Goal: Task Accomplishment & Management: Use online tool/utility

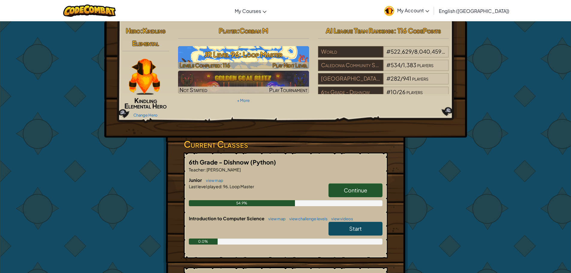
click at [266, 52] on h3 "JR Level 96: Loop Master" at bounding box center [243, 54] width 131 height 13
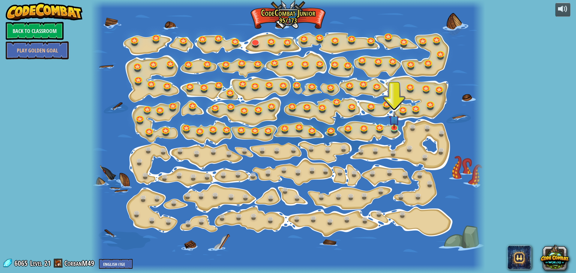
drag, startPoint x: 442, startPoint y: 159, endPoint x: 430, endPoint y: 138, distance: 24.4
click at [440, 155] on div at bounding box center [288, 136] width 394 height 273
click at [389, 130] on link at bounding box center [394, 126] width 12 height 12
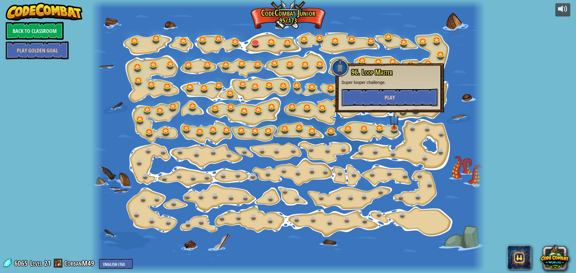
click at [377, 92] on button "Play" at bounding box center [389, 97] width 97 height 18
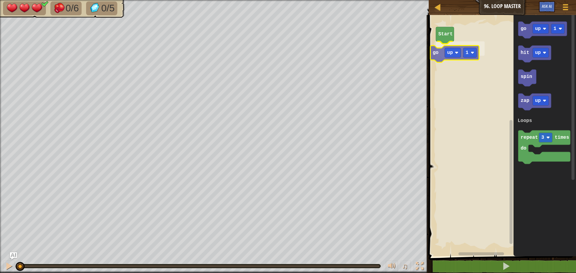
click at [439, 50] on div "Loops Start go up 1 go up 1 hit up spin zap up repeat 3 times do Loops go up 1" at bounding box center [501, 134] width 149 height 244
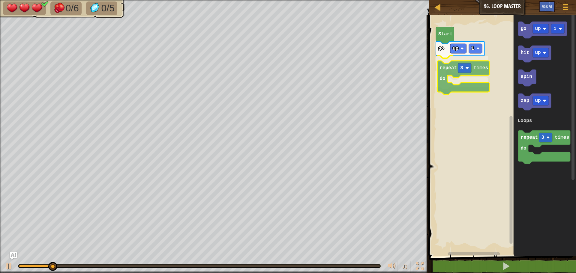
click at [457, 65] on div "Loops Start go up 1 repeat 3 times do go up 1 hit up spin zap up repeat 3 times…" at bounding box center [501, 134] width 149 height 244
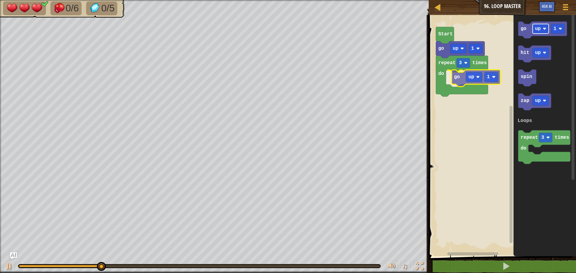
click at [470, 77] on div "Loops Start go up 1 repeat 3 times do go up 1 go up 1 hit up spin zap up repeat…" at bounding box center [501, 134] width 149 height 244
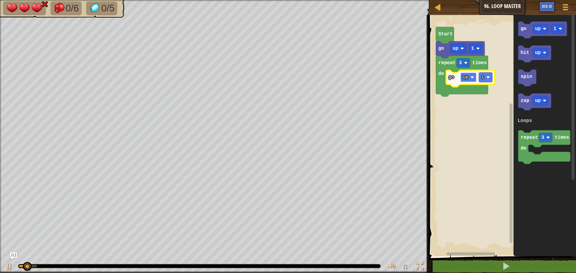
click at [469, 79] on rect "Blockly Workspace" at bounding box center [468, 78] width 16 height 10
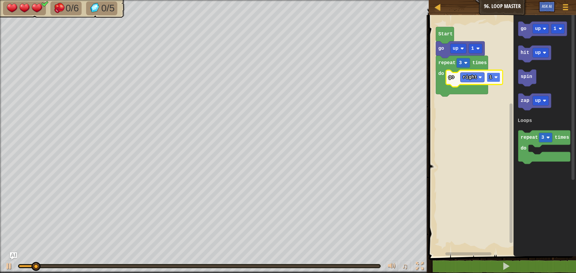
click at [497, 77] on image "Blockly Workspace" at bounding box center [496, 78] width 4 height 4
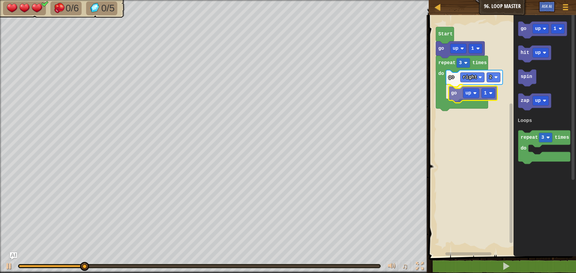
click at [459, 96] on div "Loops Start go up 1 repeat 3 times do go right 2 go up 1 go up 1 hit up spin za…" at bounding box center [501, 134] width 149 height 244
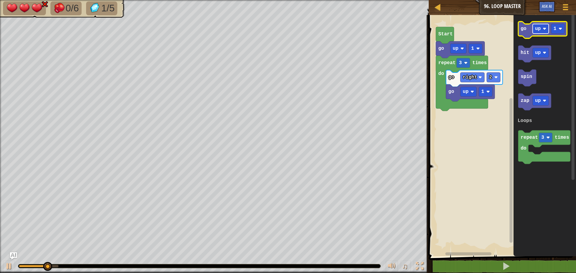
click at [546, 31] on rect "Blockly Workspace" at bounding box center [540, 29] width 16 height 10
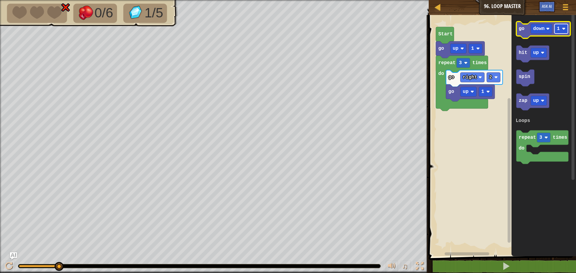
click at [566, 27] on rect "Blockly Workspace" at bounding box center [560, 29] width 13 height 10
click at [522, 89] on icon "go down 2 hit up spin zap up repeat 3 times do Loops" at bounding box center [543, 134] width 64 height 244
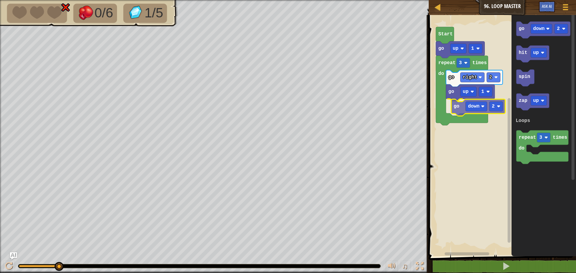
click at [457, 107] on div "Loops Start go up 1 repeat 3 times do go right 2 go up 1 go down 2 go down 2 hi…" at bounding box center [501, 134] width 149 height 244
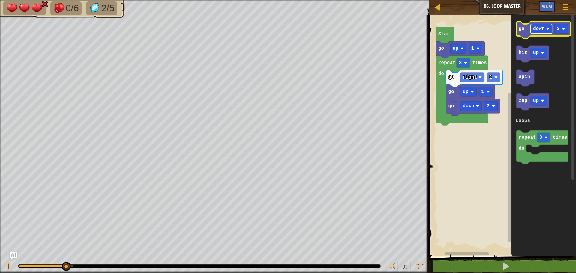
click at [541, 32] on rect "Blockly Workspace" at bounding box center [540, 29] width 21 height 10
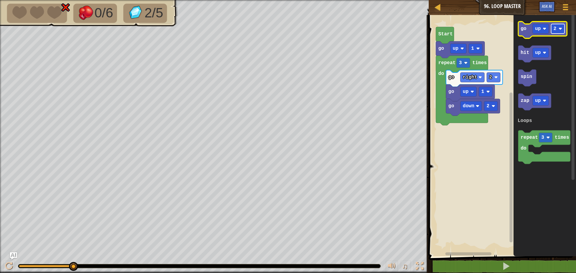
click at [563, 27] on rect "Blockly Workspace" at bounding box center [557, 29] width 13 height 10
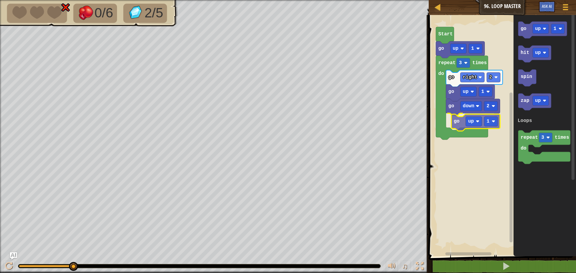
click at [452, 121] on div "Loops Start go up 1 repeat 3 times do go right 2 go up 1 go down 2 go up 1 go u…" at bounding box center [501, 134] width 149 height 244
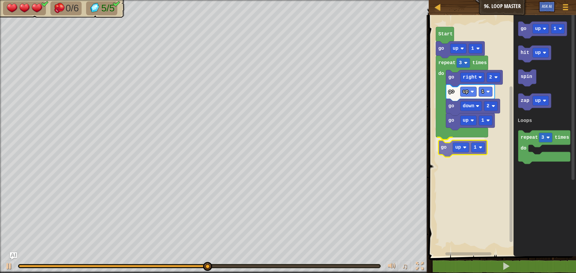
click at [446, 146] on div "Loops Start go up 1 repeat 3 times do go right 2 go up 1 go down 2 go up 1 go u…" at bounding box center [501, 134] width 149 height 244
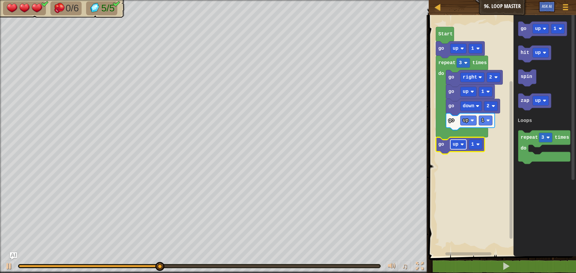
click at [464, 148] on rect "Blockly Workspace" at bounding box center [458, 145] width 16 height 10
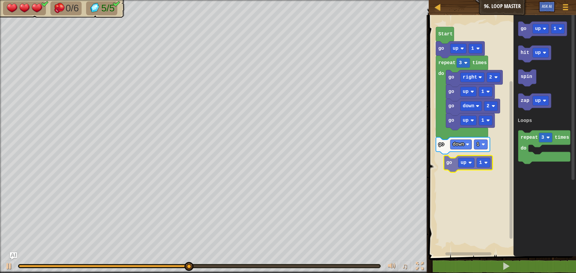
click at [445, 162] on div "Loops Start go up 1 repeat 3 times do go right 2 go up 1 go down 2 go up 1 go d…" at bounding box center [501, 134] width 149 height 244
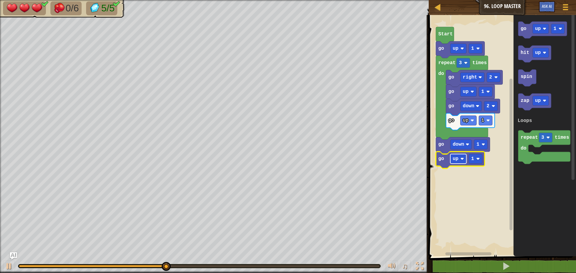
click at [458, 161] on rect "Blockly Workspace" at bounding box center [458, 159] width 16 height 10
click at [464, 203] on div "up down left right" at bounding box center [458, 185] width 30 height 35
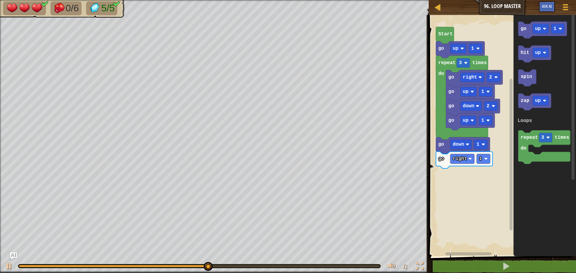
click at [467, 194] on div "Loops Start go up 1 repeat 3 times do go right 2 go up 1 go down 2 go up 1 go d…" at bounding box center [501, 134] width 149 height 244
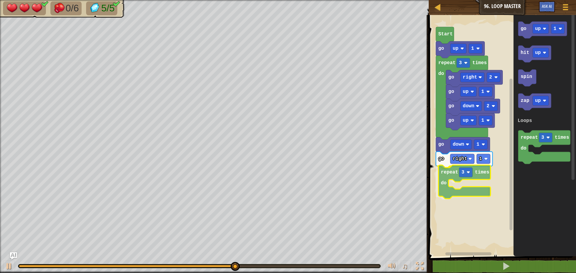
click at [446, 178] on div "Loops Start go up 1 repeat 3 times do go right 2 go up 1 go down 2 go up 1 go d…" at bounding box center [501, 134] width 149 height 244
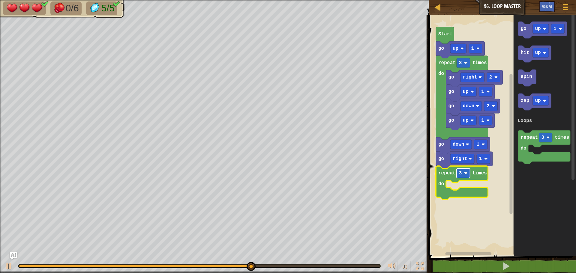
click at [463, 171] on rect "Blockly Workspace" at bounding box center [462, 173] width 13 height 10
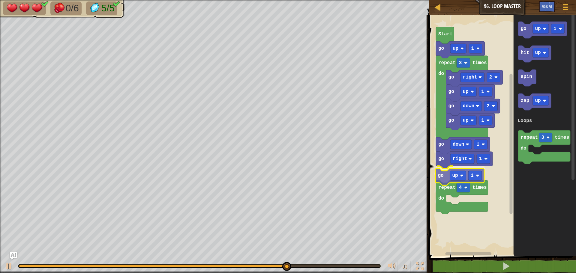
click at [445, 177] on div "Loops Start go up 1 repeat 3 times do go right 2 go up 1 go down 2 go up 1 go d…" at bounding box center [501, 134] width 149 height 244
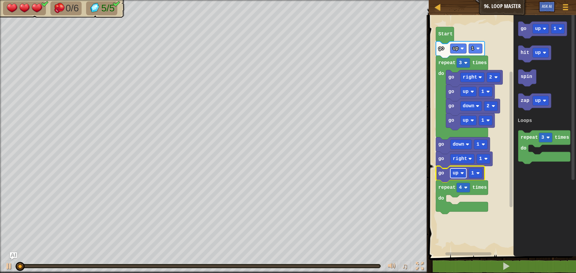
click at [463, 172] on image "Blockly Workspace" at bounding box center [462, 173] width 4 height 4
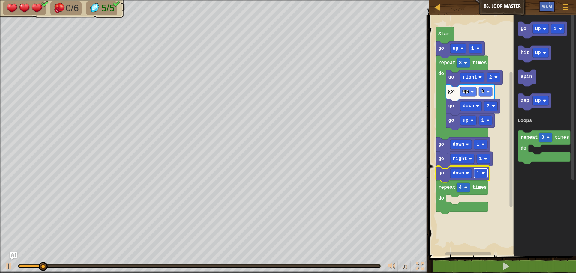
click at [478, 173] on text "1" at bounding box center [477, 173] width 3 height 5
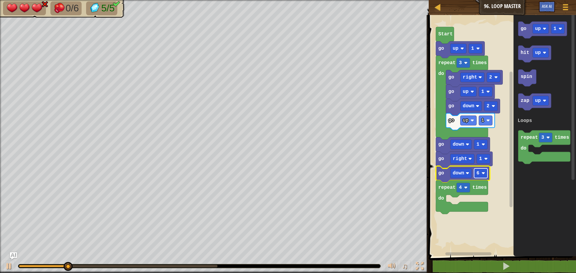
click at [481, 170] on rect "Blockly Workspace" at bounding box center [480, 173] width 13 height 10
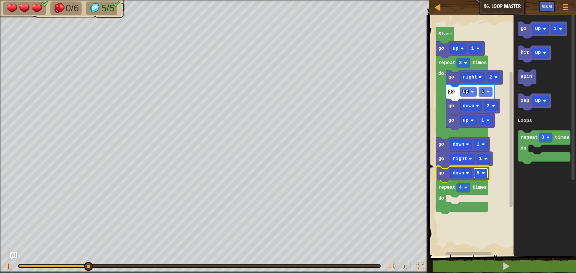
click at [478, 172] on text "5" at bounding box center [477, 173] width 3 height 5
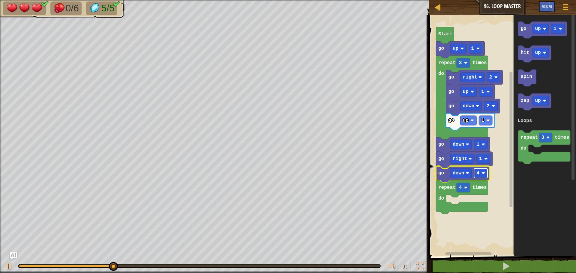
click at [479, 171] on g "4" at bounding box center [480, 173] width 13 height 10
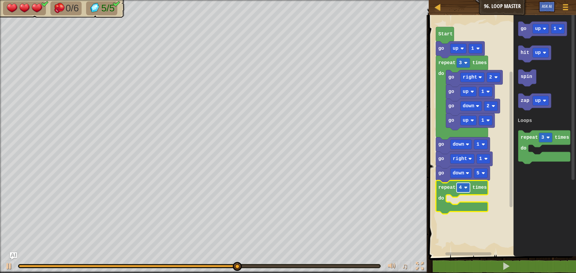
click at [465, 189] on image "Blockly Workspace" at bounding box center [466, 188] width 4 height 4
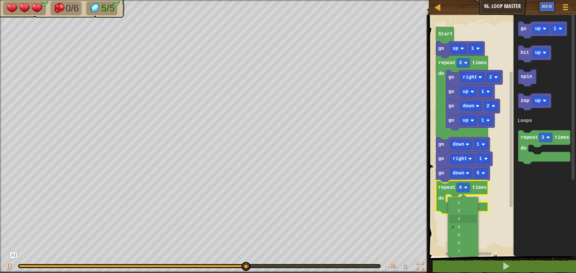
drag, startPoint x: 463, startPoint y: 218, endPoint x: 465, endPoint y: 207, distance: 11.3
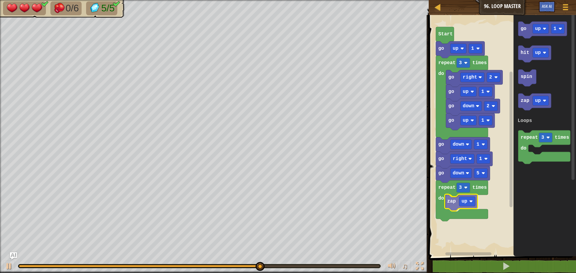
click at [453, 203] on div "Loops Start go up 1 repeat 3 times do go right 2 go up 1 go down 2 go up 1 go d…" at bounding box center [501, 134] width 149 height 244
click at [470, 204] on rect "Blockly Workspace" at bounding box center [468, 202] width 16 height 10
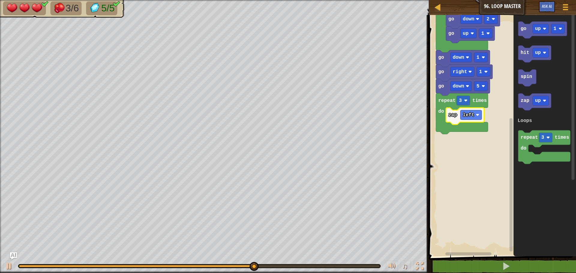
click at [500, 224] on div "Loops Start go up 1 repeat 3 times do go right 2 go up 1 go down 2 go up 1 go d…" at bounding box center [501, 134] width 149 height 244
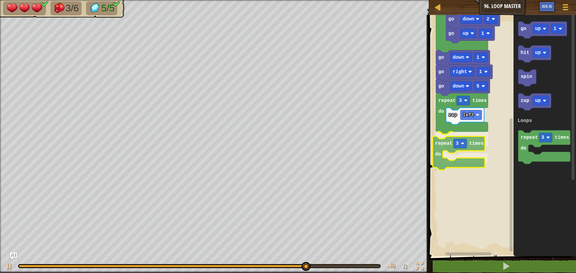
click at [450, 150] on div "Loops Start go up 1 repeat 3 times do go right 2 go up 1 go down 2 go up 1 go d…" at bounding box center [501, 134] width 149 height 244
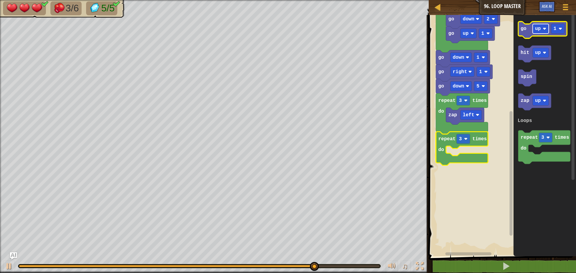
click at [541, 34] on rect "Blockly Workspace" at bounding box center [540, 29] width 16 height 10
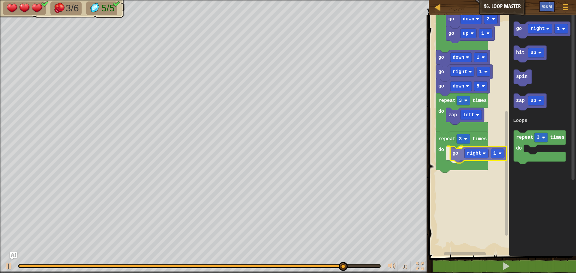
click at [450, 150] on div "Loops Start go up 1 repeat 3 times do go right 2 go up 1 go down 2 go up 1 go d…" at bounding box center [501, 134] width 149 height 244
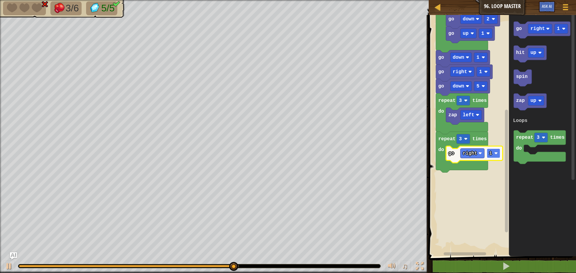
click at [492, 153] on g "1" at bounding box center [493, 154] width 13 height 10
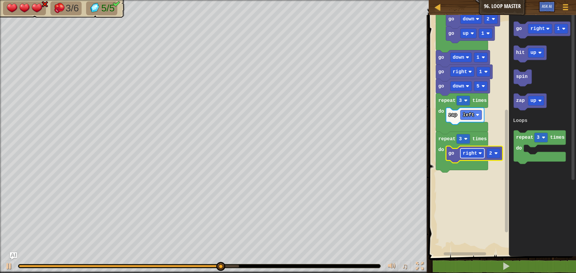
click at [471, 155] on text "right" at bounding box center [470, 153] width 14 height 5
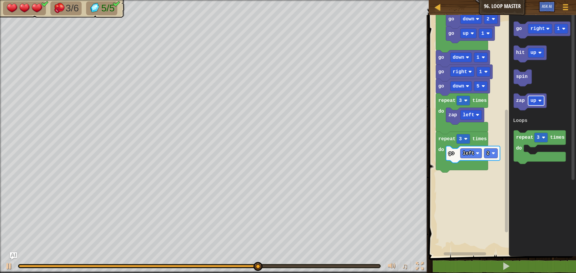
click at [517, 137] on g "go right 1 hit up spin zap up repeat 3 times do Loops" at bounding box center [541, 93] width 57 height 142
click at [454, 194] on div "Loops Start go up 1 repeat 3 times do go right 2 go up 1 go down 2 go up 1 go d…" at bounding box center [501, 134] width 149 height 244
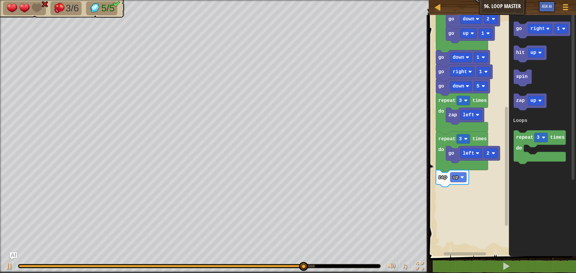
click at [479, 207] on div "Loops go up 1 go down 2 go up 1 go right 2 zap left go left 2 zap up repeat 3 t…" at bounding box center [501, 134] width 149 height 244
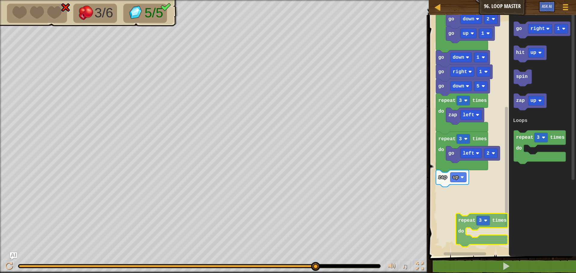
click at [463, 215] on div "Loops go up 1 go down 2 go up 1 go right 2 zap left go left 2 zap up repeat 3 t…" at bounding box center [501, 134] width 149 height 244
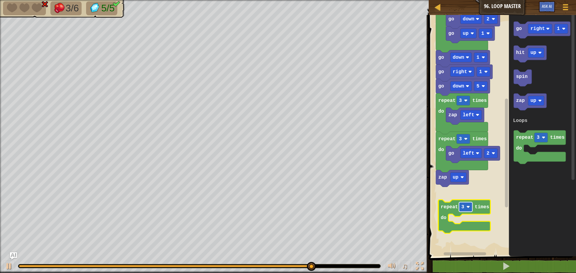
click at [471, 209] on rect "Blockly Workspace" at bounding box center [465, 207] width 13 height 10
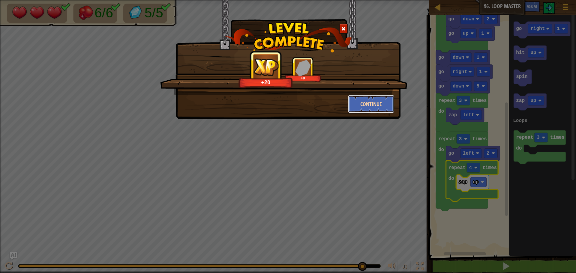
click at [364, 106] on button "Continue" at bounding box center [371, 104] width 46 height 18
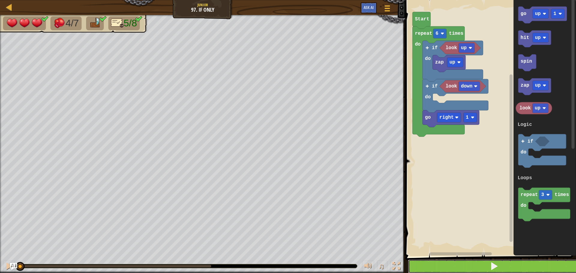
click at [451, 260] on button at bounding box center [494, 267] width 172 height 14
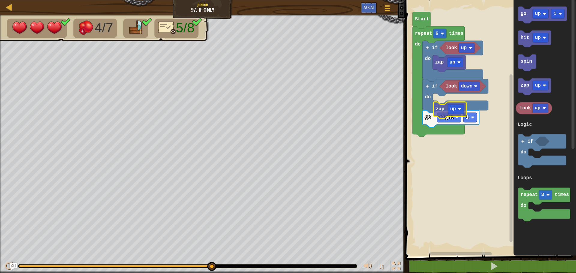
click at [435, 115] on div "Logic Loops look up zap up look down go right 1 if do if do repeat 6 times do S…" at bounding box center [489, 126] width 172 height 259
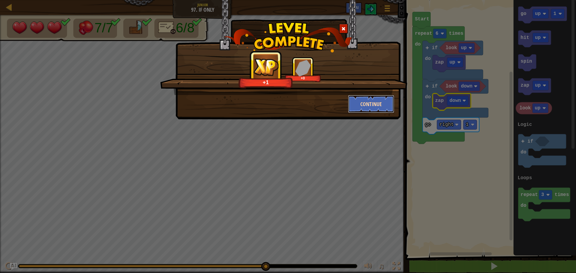
click at [366, 105] on button "Continue" at bounding box center [371, 104] width 46 height 18
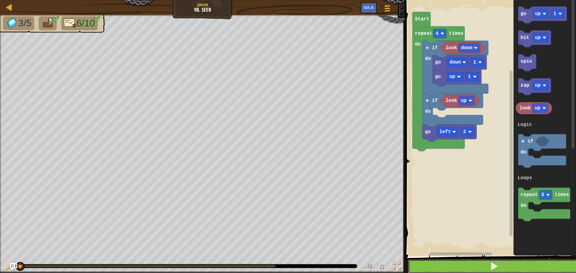
click at [498, 271] on button at bounding box center [494, 267] width 172 height 14
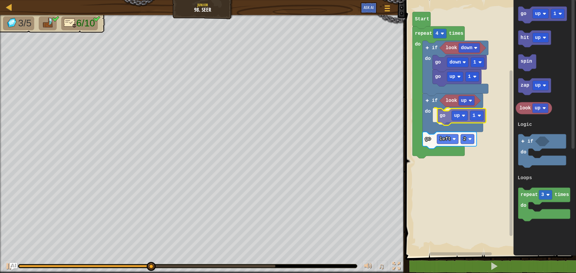
click at [447, 122] on div "Logic Loops look down go up 1 go down 1 look up if do go left 2 go up 1 if do r…" at bounding box center [489, 126] width 172 height 259
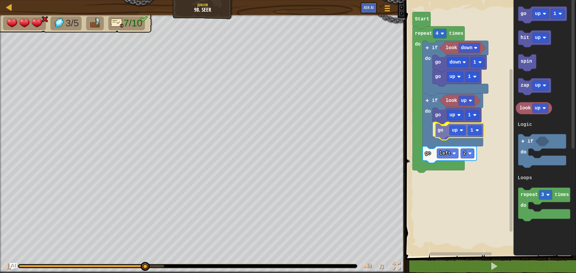
click at [444, 136] on div "Logic Loops look down go up 1 go down 1 look up if do go left 2 go up 1 go up 1…" at bounding box center [489, 126] width 172 height 259
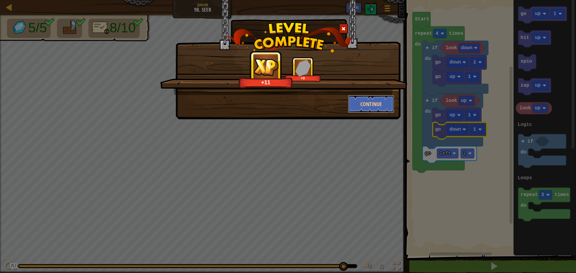
drag, startPoint x: 360, startPoint y: 107, endPoint x: 359, endPoint y: 122, distance: 14.5
click at [359, 113] on div "+11 +0 Continue" at bounding box center [287, 59] width 225 height 119
click at [377, 100] on button "Continue" at bounding box center [371, 104] width 46 height 18
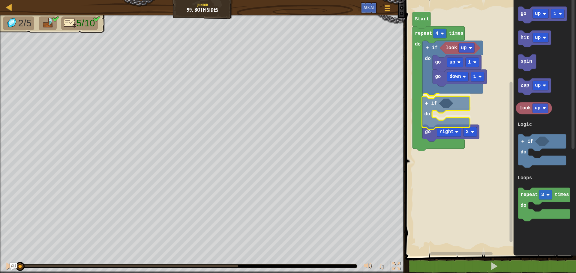
click at [439, 108] on div "Logic Loops look up go down 1 go up 1 if do if do go right 2 repeat 4 times do …" at bounding box center [489, 126] width 172 height 259
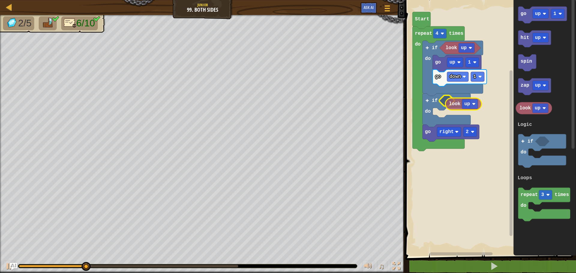
click at [457, 102] on div "Logic Loops look up go down 1 go up 1 if do if do go right 2 repeat 4 times do …" at bounding box center [489, 126] width 172 height 259
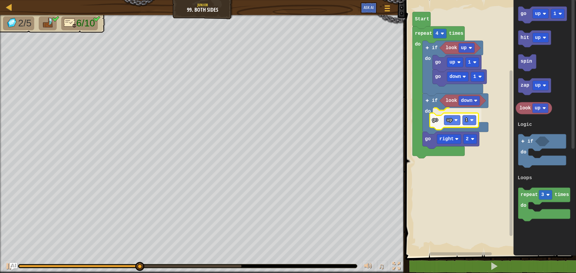
click at [442, 116] on div "Logic Loops Start repeat 4 times do look up go down 1 go up 1 if do if do look …" at bounding box center [489, 126] width 172 height 259
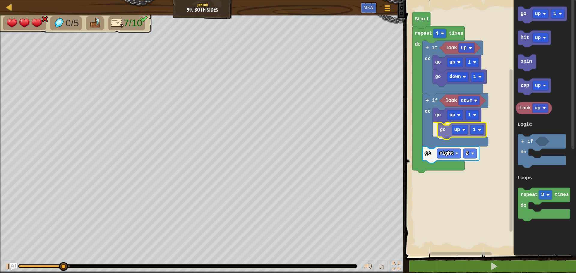
click at [448, 125] on div "Logic Loops Start repeat 4 times do look up go down 1 go up 1 if do if do look …" at bounding box center [489, 126] width 172 height 259
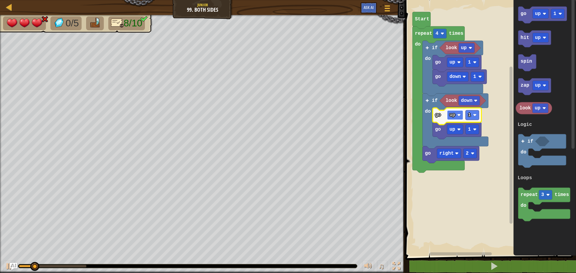
click at [451, 118] on text "up" at bounding box center [452, 114] width 6 height 5
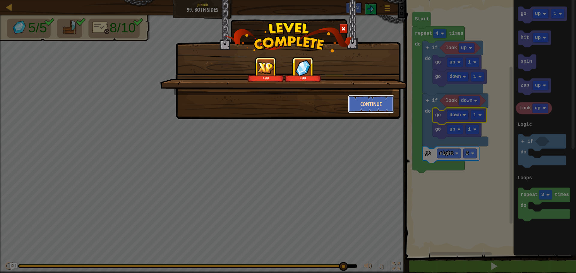
click at [380, 103] on button "Continue" at bounding box center [371, 104] width 46 height 18
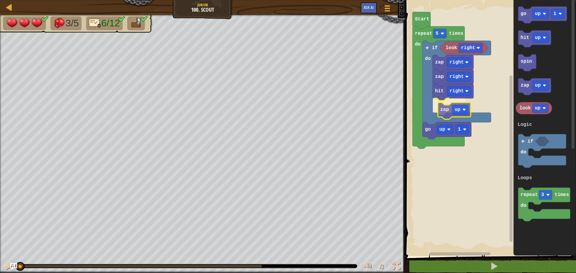
click at [447, 114] on div "Logic Loops look right hit right zap up zap right zap right if do go up 1 repea…" at bounding box center [489, 126] width 172 height 259
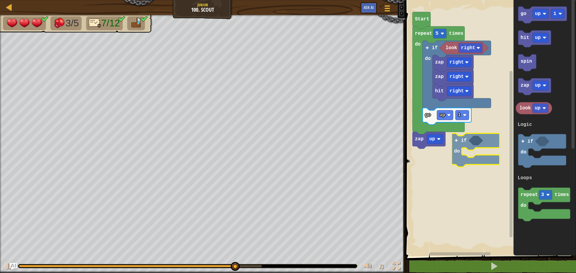
click at [451, 140] on div "Logic Loops look right hit right zap right zap right go up 1 if do zap up repea…" at bounding box center [489, 126] width 172 height 259
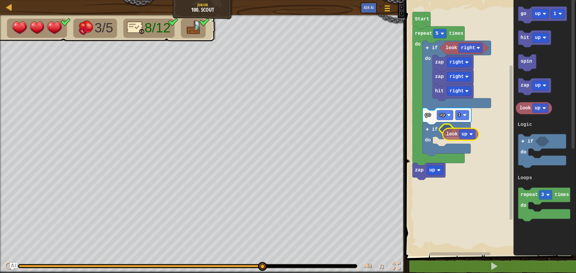
click at [458, 136] on div "Logic Loops look right hit right zap right zap right go up 1 if do if do zap up…" at bounding box center [489, 126] width 172 height 259
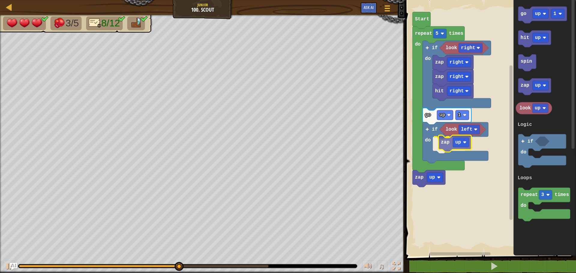
click at [450, 143] on div "Logic Loops Start zap up repeat 5 times do look right hit right zap right zap r…" at bounding box center [489, 126] width 172 height 259
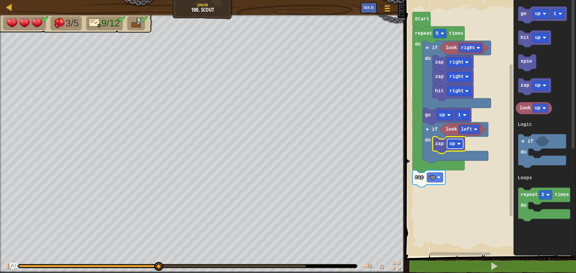
click at [456, 142] on rect "Blockly Workspace" at bounding box center [455, 144] width 16 height 10
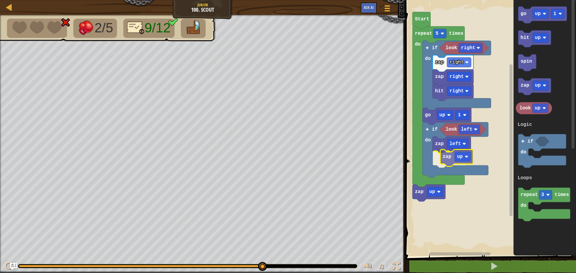
click at [444, 156] on div "Logic Loops Start zap up repeat 5 times do look right hit right zap right zap r…" at bounding box center [489, 126] width 172 height 259
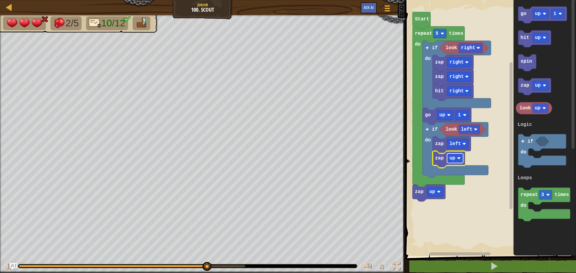
click at [459, 157] on image "Blockly Workspace" at bounding box center [459, 158] width 4 height 4
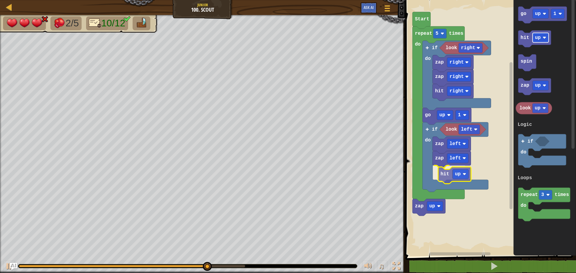
click at [452, 171] on div "Logic Loops Start zap up repeat 5 times do look right hit right zap right zap r…" at bounding box center [489, 126] width 172 height 259
click at [452, 171] on text "up" at bounding box center [452, 172] width 6 height 5
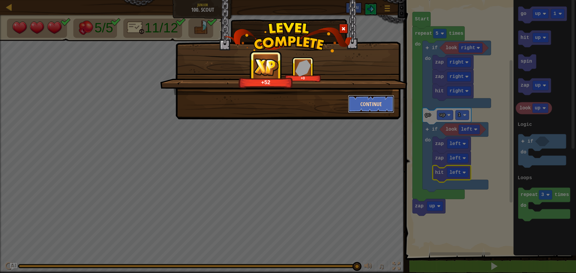
click at [384, 108] on button "Continue" at bounding box center [371, 104] width 46 height 18
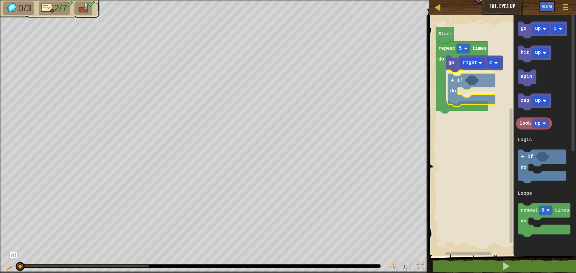
click at [464, 86] on div "Logic Loops Start go right 2 if do repeat 5 times do go up 1 hit up spin zap up…" at bounding box center [501, 134] width 149 height 244
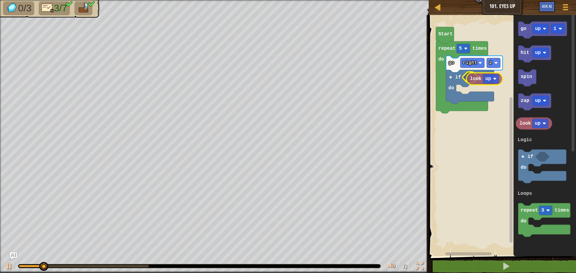
click at [479, 83] on div "Logic Loops Start go right 2 if do repeat 5 times do go up 1 hit up spin zap up…" at bounding box center [501, 134] width 149 height 244
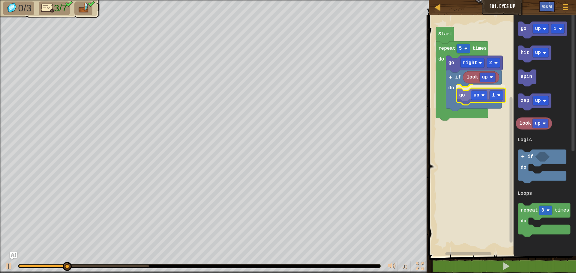
click at [466, 97] on div "Logic Loops Start go right 2 if do look up go up 1 repeat 5 times do go up 1 hi…" at bounding box center [501, 134] width 149 height 244
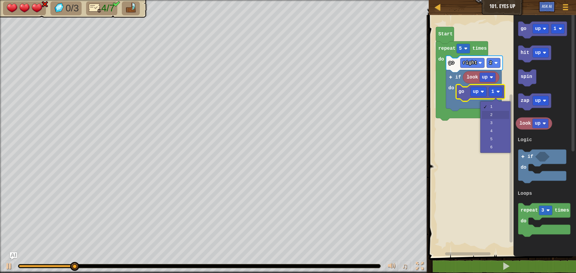
drag, startPoint x: 498, startPoint y: 116, endPoint x: 512, endPoint y: 77, distance: 41.3
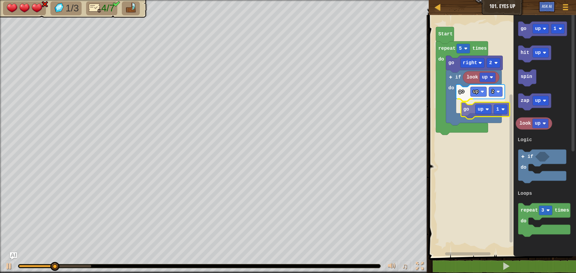
click at [465, 110] on div "Logic Loops Start repeat 5 times do go right 2 if do look up go up 2 go up 1 go…" at bounding box center [501, 134] width 149 height 244
click at [478, 104] on text "up" at bounding box center [475, 105] width 6 height 5
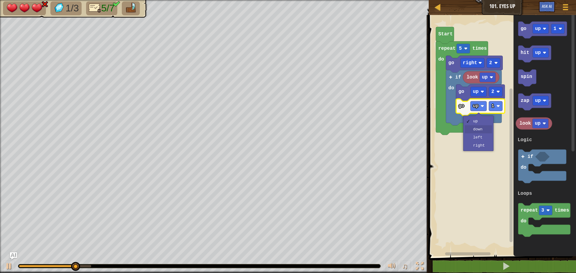
drag, startPoint x: 477, startPoint y: 130, endPoint x: 487, endPoint y: 118, distance: 16.1
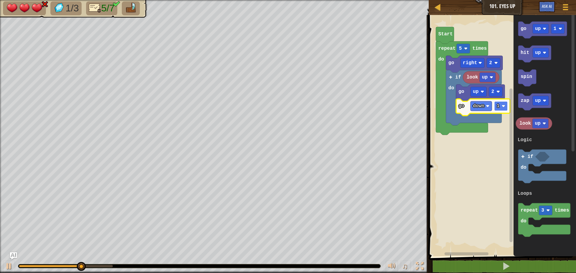
click at [503, 109] on rect "Blockly Workspace" at bounding box center [500, 106] width 13 height 10
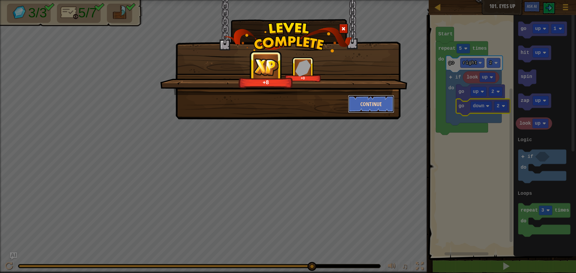
click at [385, 112] on button "Continue" at bounding box center [371, 104] width 46 height 18
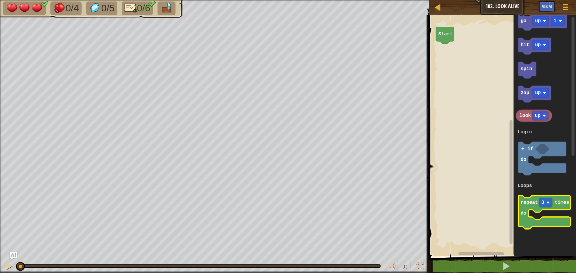
click at [537, 201] on g "repeat 3 times do" at bounding box center [544, 212] width 52 height 34
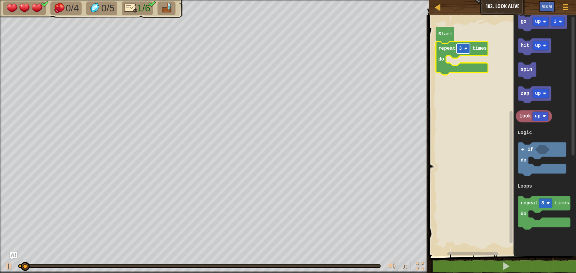
click at [464, 52] on rect "Blockly Workspace" at bounding box center [462, 49] width 13 height 10
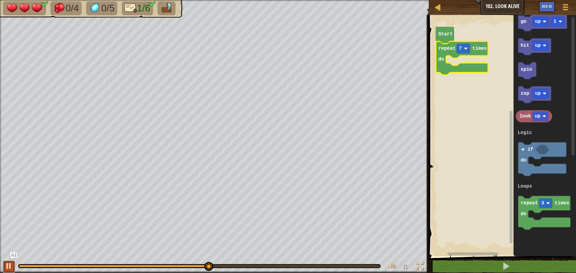
click at [8, 267] on div at bounding box center [9, 266] width 8 height 8
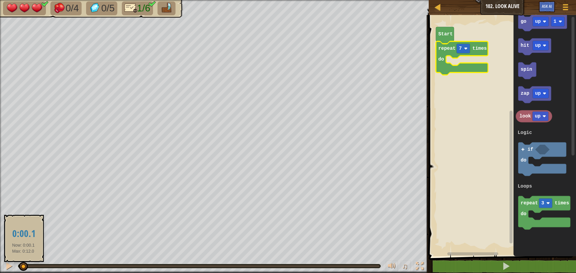
drag, startPoint x: 161, startPoint y: 266, endPoint x: 0, endPoint y: 262, distance: 161.0
click at [0, 264] on div "♫" at bounding box center [214, 265] width 428 height 18
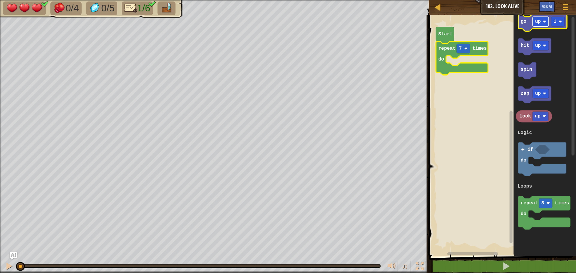
click at [533, 25] on rect "Blockly Workspace" at bounding box center [540, 22] width 16 height 10
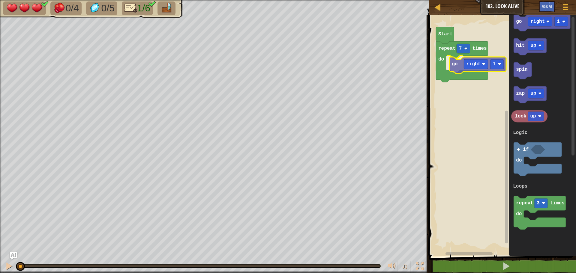
click at [456, 70] on div "Logic Loops Start repeat 7 times do go right 1 go right 1 hit up spin zap up lo…" at bounding box center [501, 134] width 149 height 244
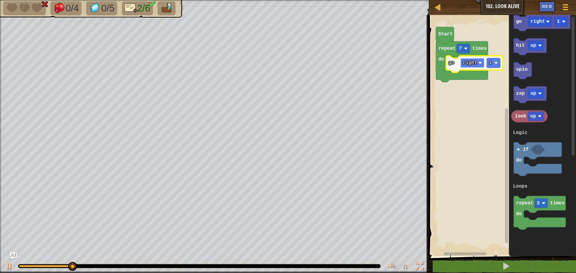
click at [472, 64] on text "right" at bounding box center [470, 62] width 14 height 5
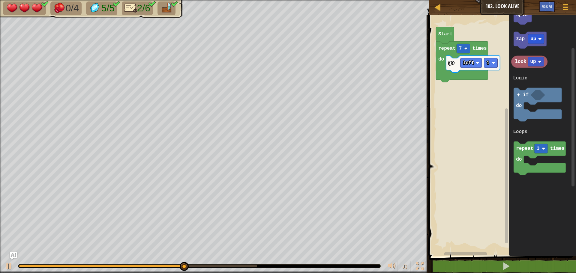
click at [479, 100] on div "Logic Loops Start repeat 7 times do go left 1 go right 1 hit up spin zap up loo…" at bounding box center [501, 134] width 149 height 244
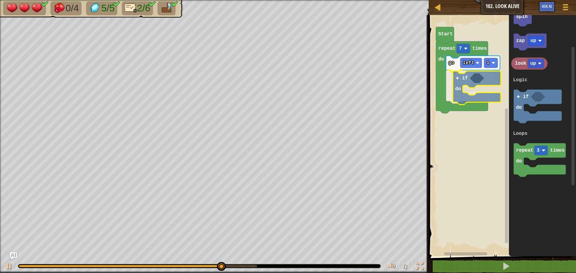
click at [466, 94] on div "Logic Loops Start repeat 7 times do go left 1 if do go right 1 hit up spin zap …" at bounding box center [501, 134] width 149 height 244
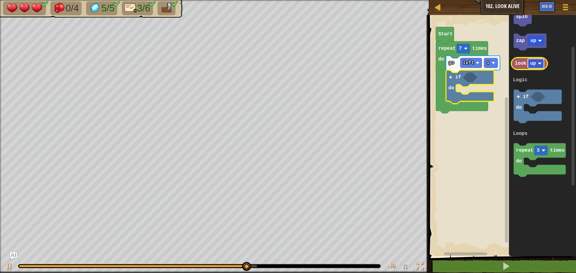
click at [536, 63] on rect "Blockly Workspace" at bounding box center [536, 64] width 16 height 10
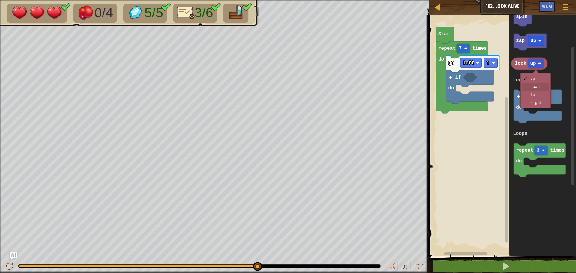
drag, startPoint x: 542, startPoint y: 89, endPoint x: 488, endPoint y: 70, distance: 56.8
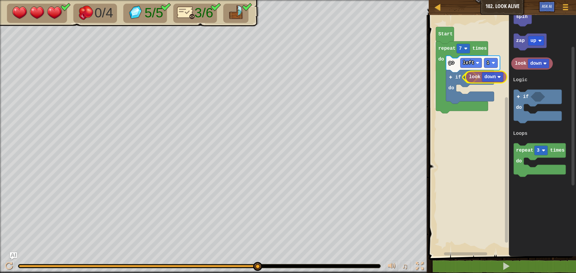
click at [473, 75] on div "Logic Loops Start repeat 7 times do go left 1 if do go right 1 hit up spin zap …" at bounding box center [501, 134] width 149 height 244
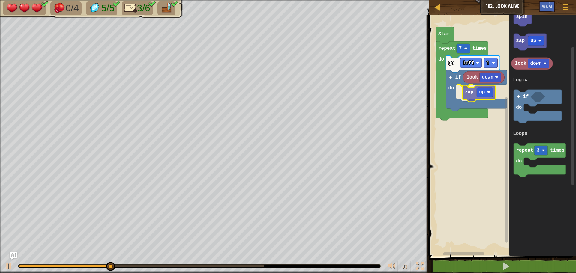
click at [470, 90] on div "Logic Loops Start repeat 7 times do go left 1 if do look down zap up go right 1…" at bounding box center [501, 134] width 149 height 244
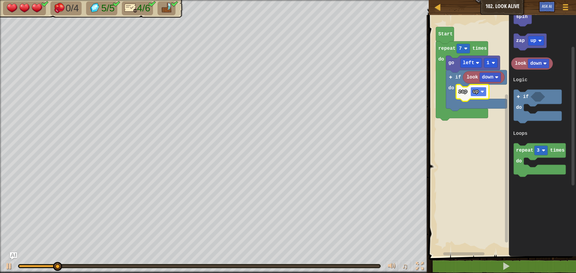
click at [476, 91] on text "up" at bounding box center [475, 91] width 6 height 5
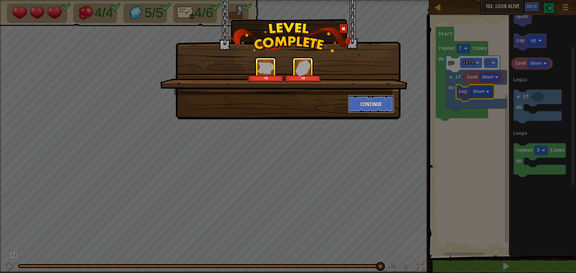
click at [373, 103] on button "Continue" at bounding box center [371, 104] width 46 height 18
